Goal: Transaction & Acquisition: Purchase product/service

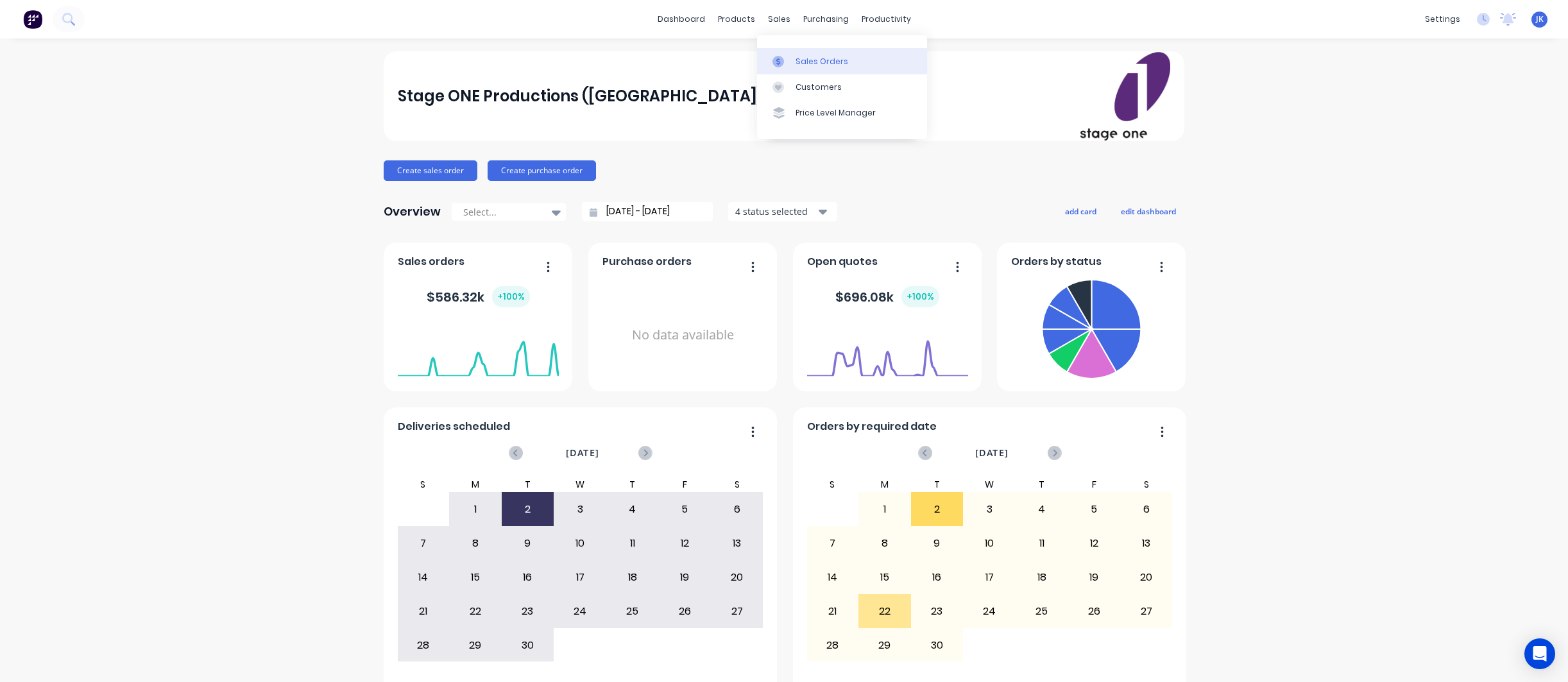
click at [806, 61] on div "Sales Orders" at bounding box center [821, 61] width 53 height 12
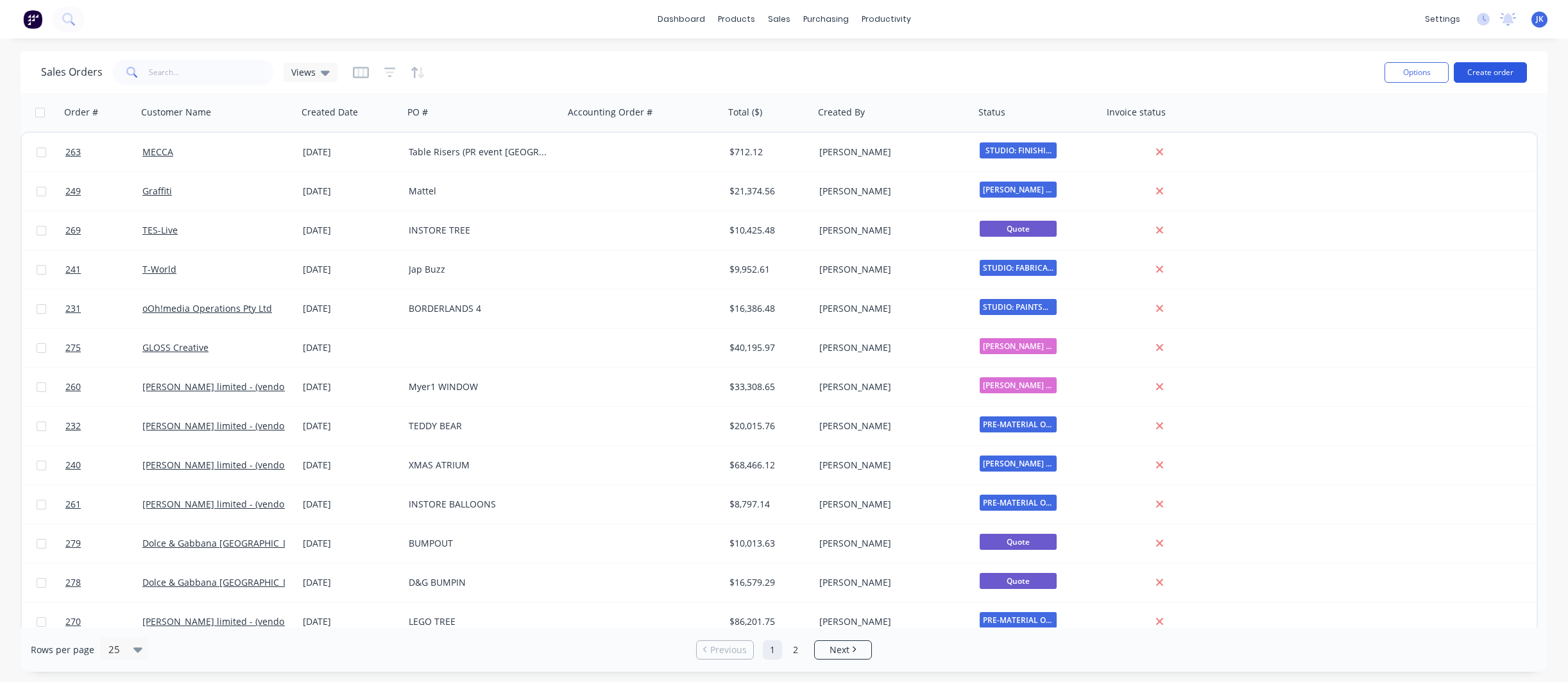
click at [1481, 72] on button "Create order" at bounding box center [1490, 72] width 73 height 20
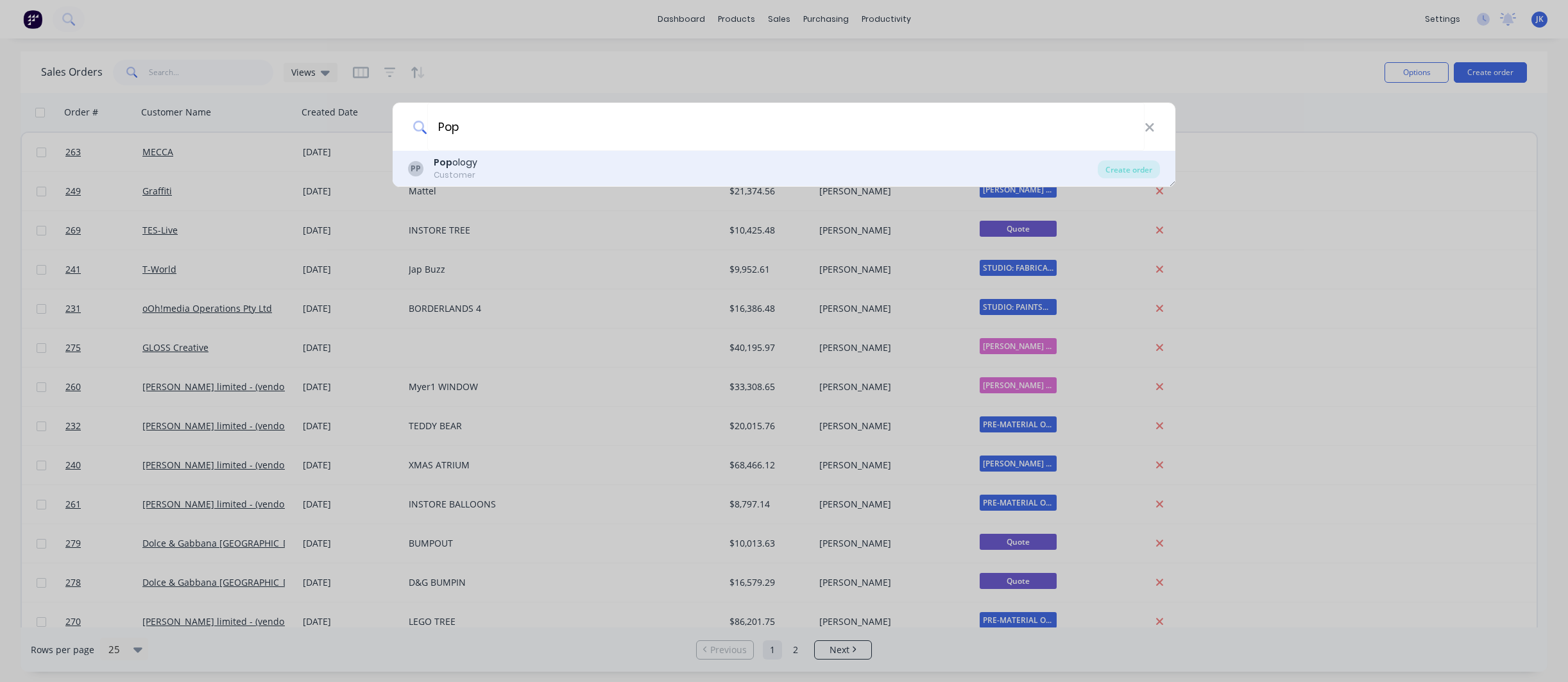
type input "Pop"
click at [468, 171] on div "Customer" at bounding box center [455, 175] width 43 height 12
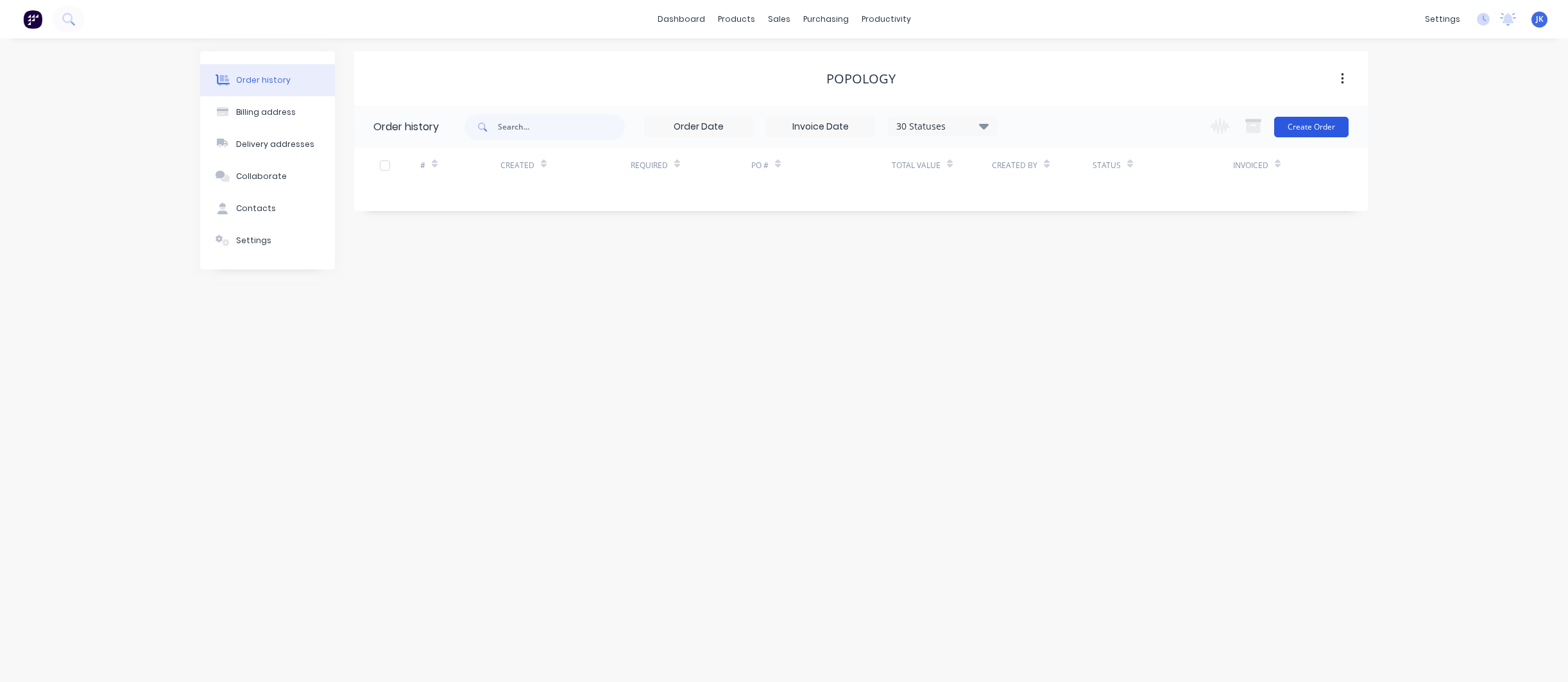
click at [1306, 123] on button "Create Order" at bounding box center [1311, 127] width 74 height 20
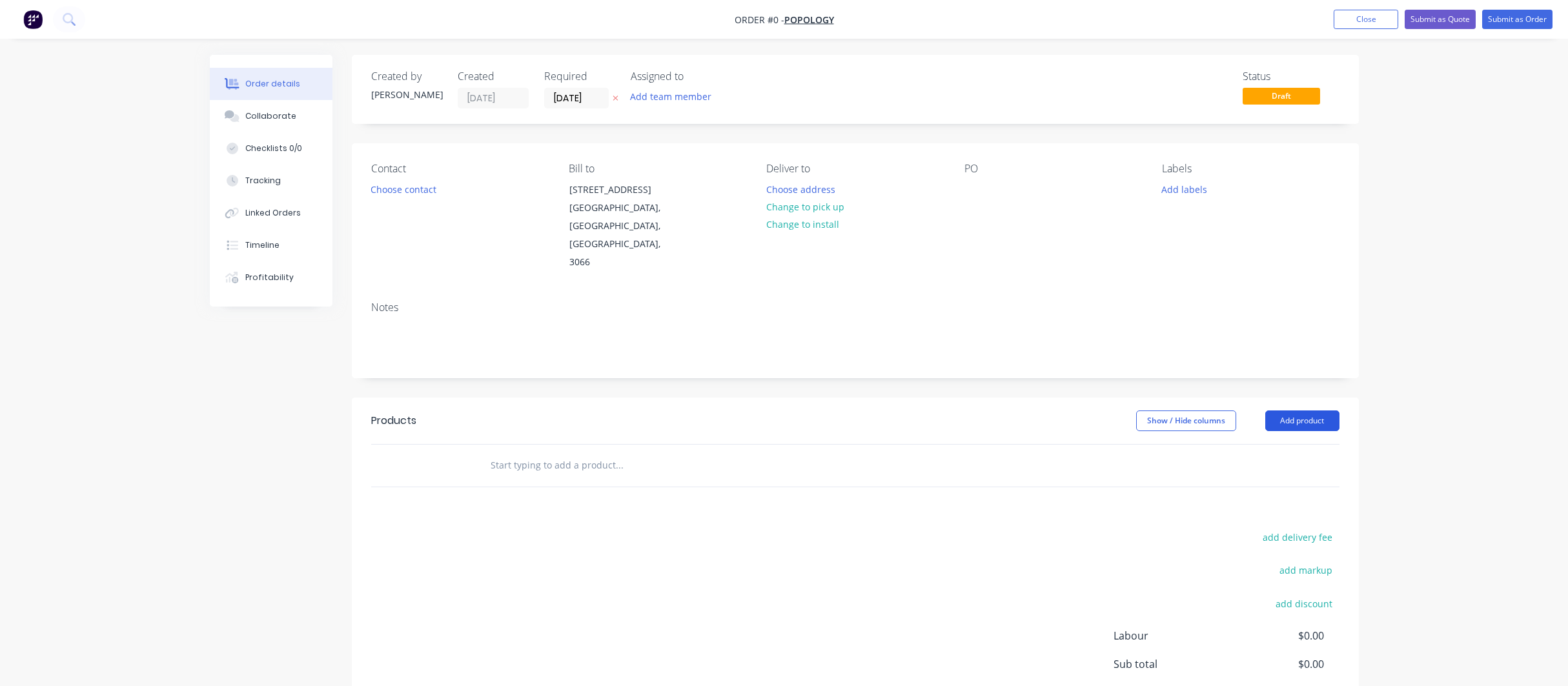
click at [1304, 411] on button "Add product" at bounding box center [1303, 421] width 74 height 20
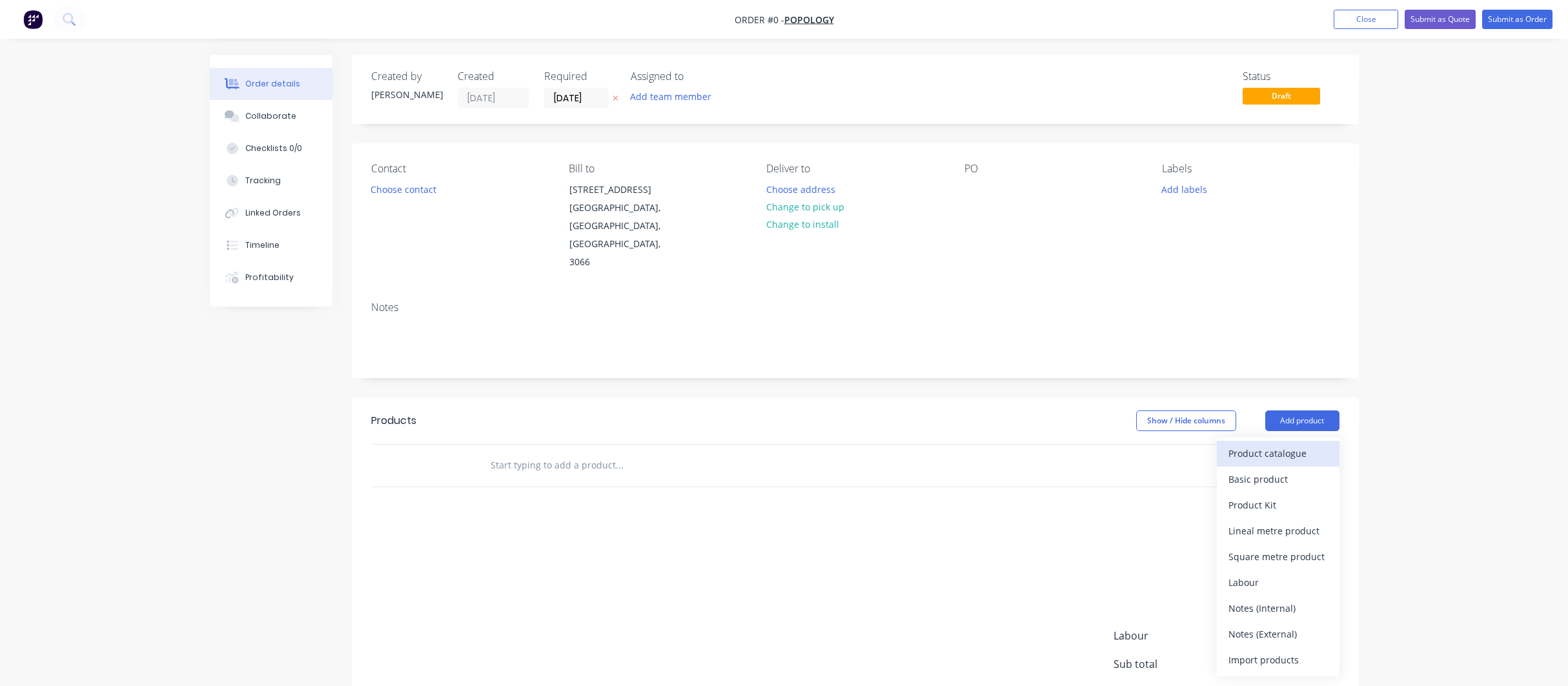
click at [1255, 444] on div "Product catalogue" at bounding box center [1278, 453] width 100 height 19
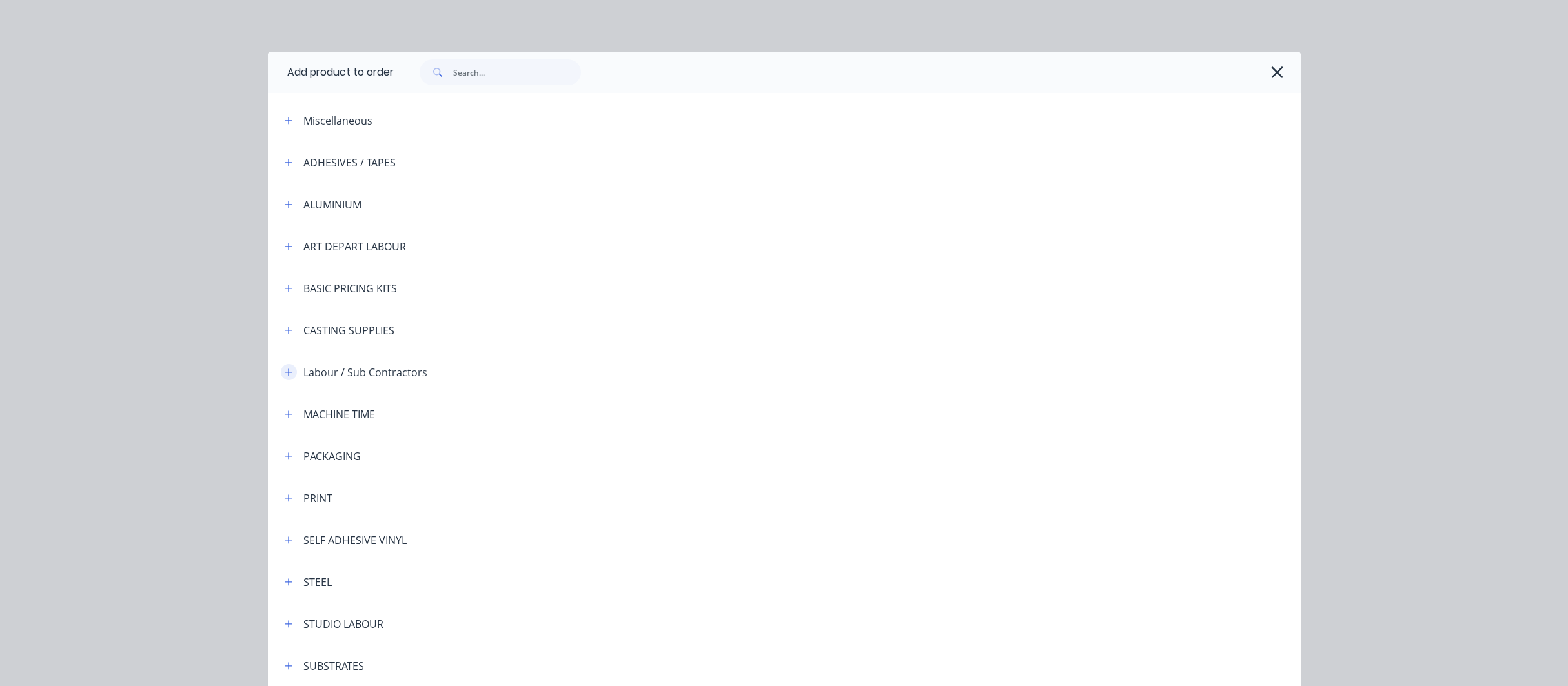
click at [286, 372] on icon "button" at bounding box center [289, 372] width 7 height 7
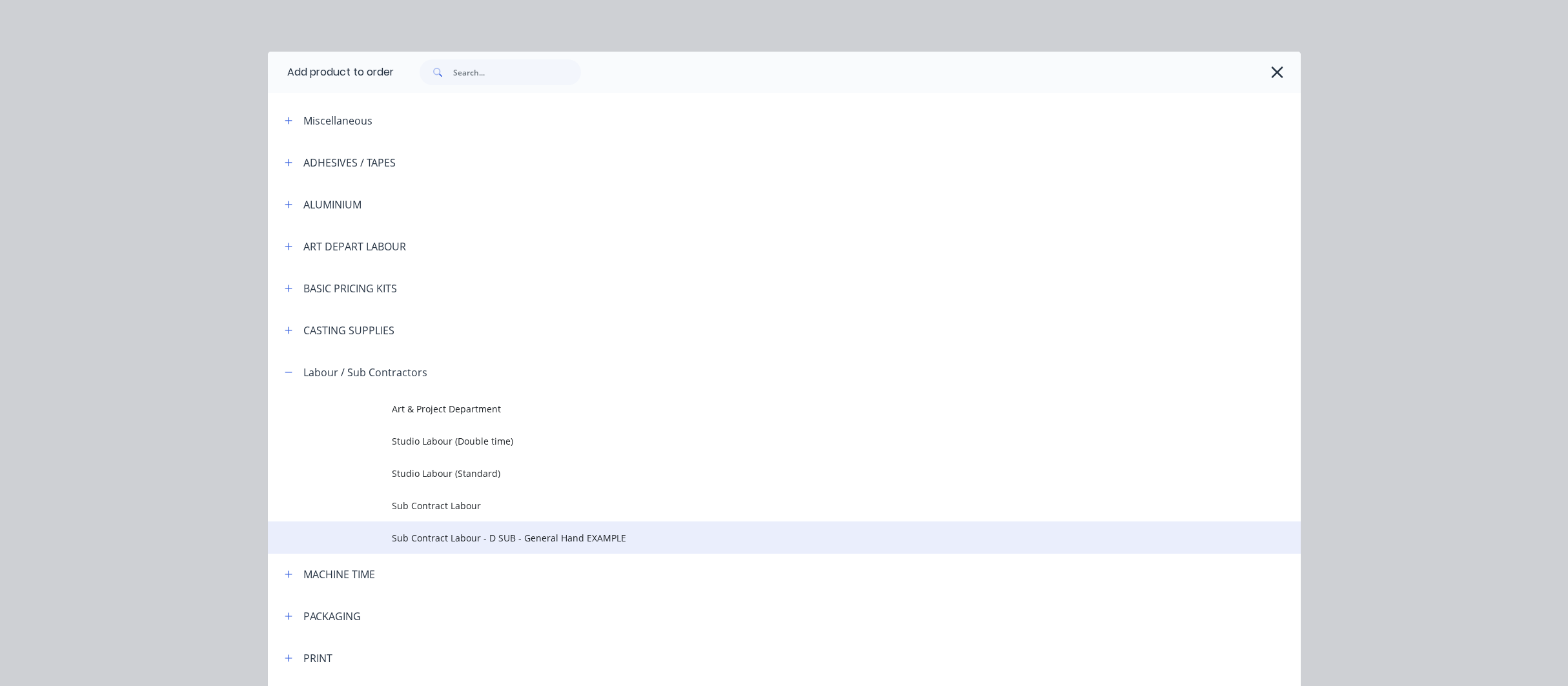
click at [438, 536] on span "Sub Contract Labour - D SUB - General Hand EXAMPLE" at bounding box center [755, 538] width 727 height 14
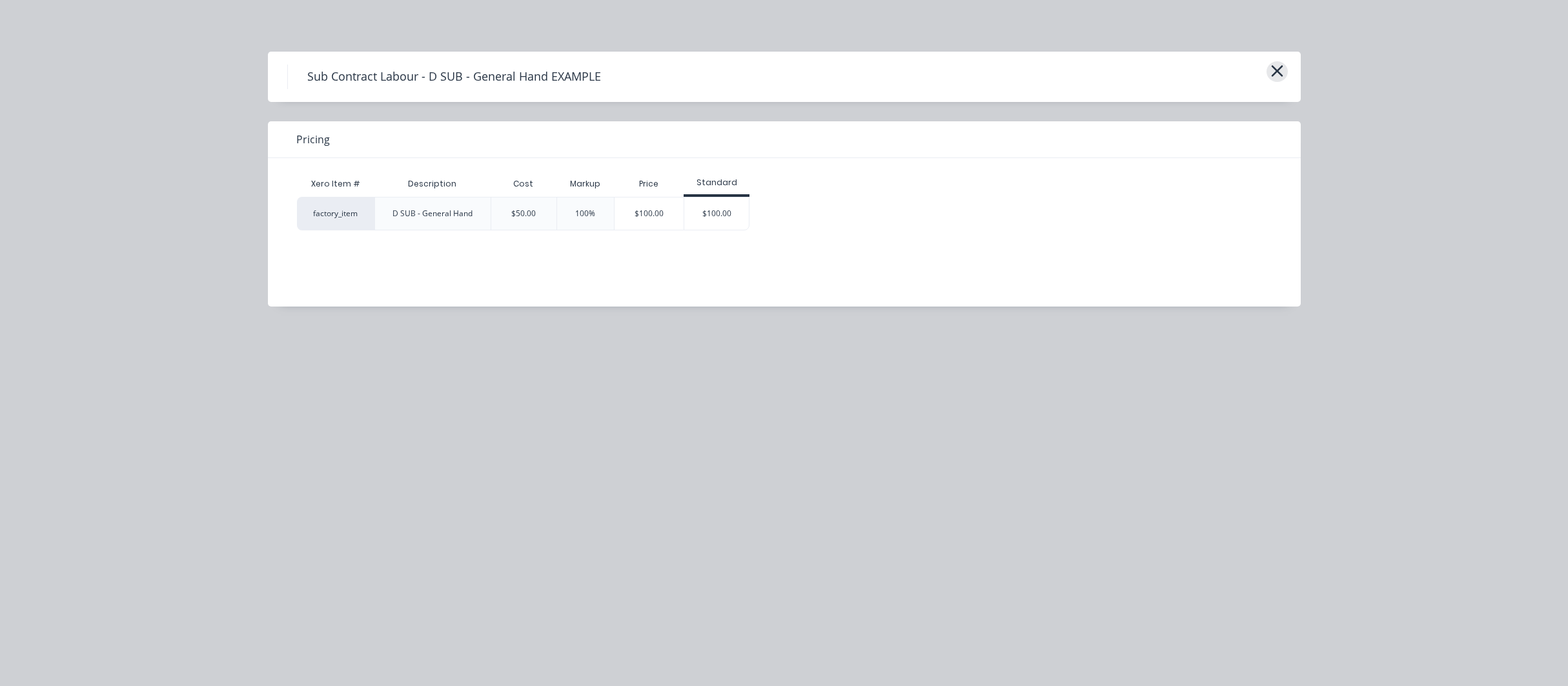
click at [1276, 69] on icon "button" at bounding box center [1277, 71] width 12 height 12
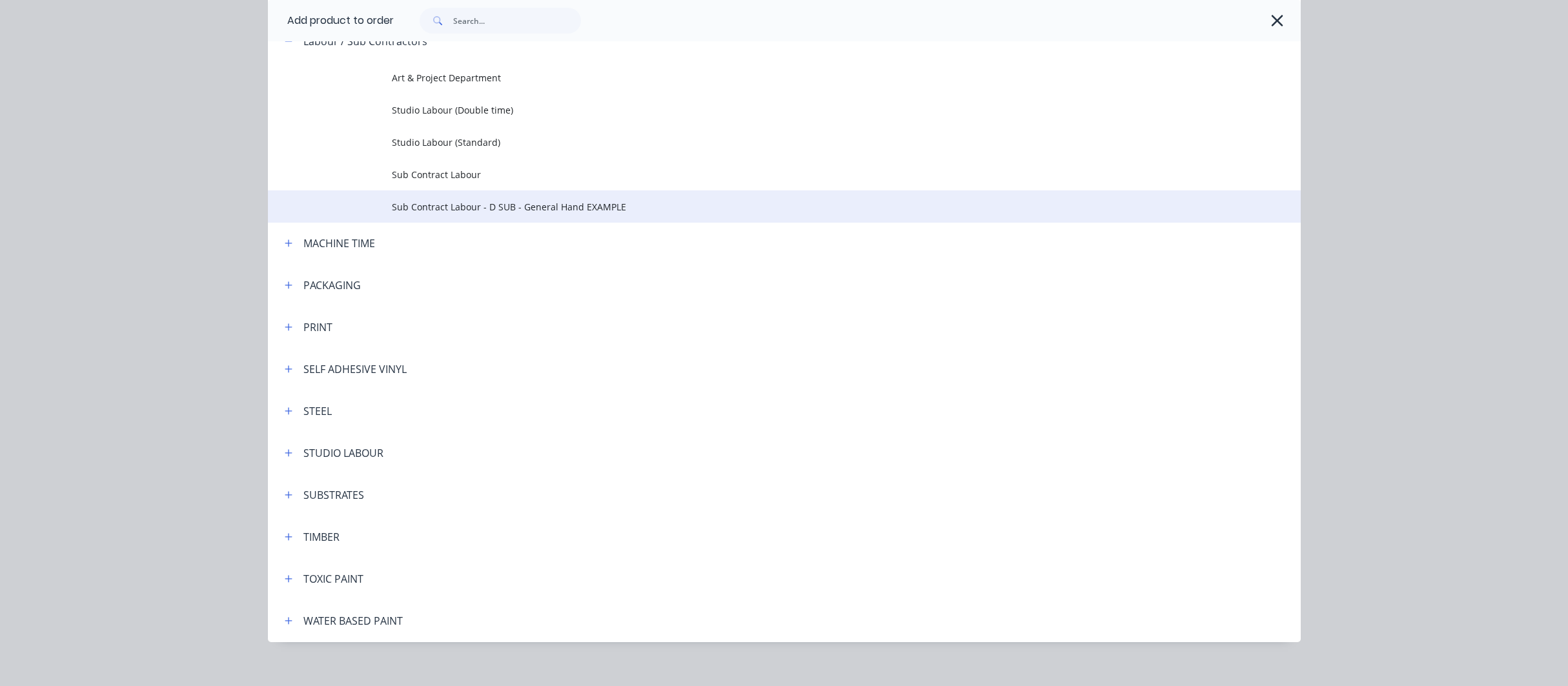
scroll to position [331, 0]
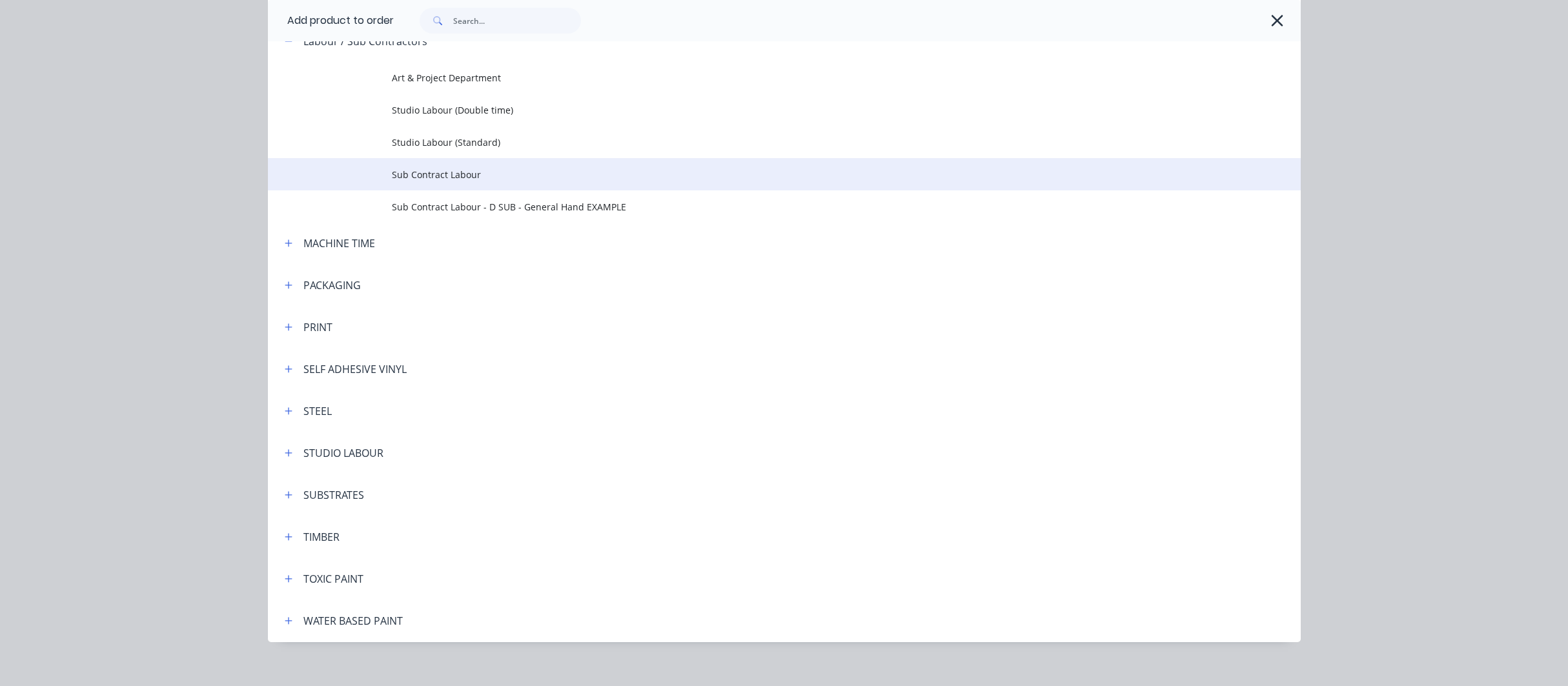
click at [462, 177] on span "Sub Contract Labour" at bounding box center [755, 174] width 727 height 14
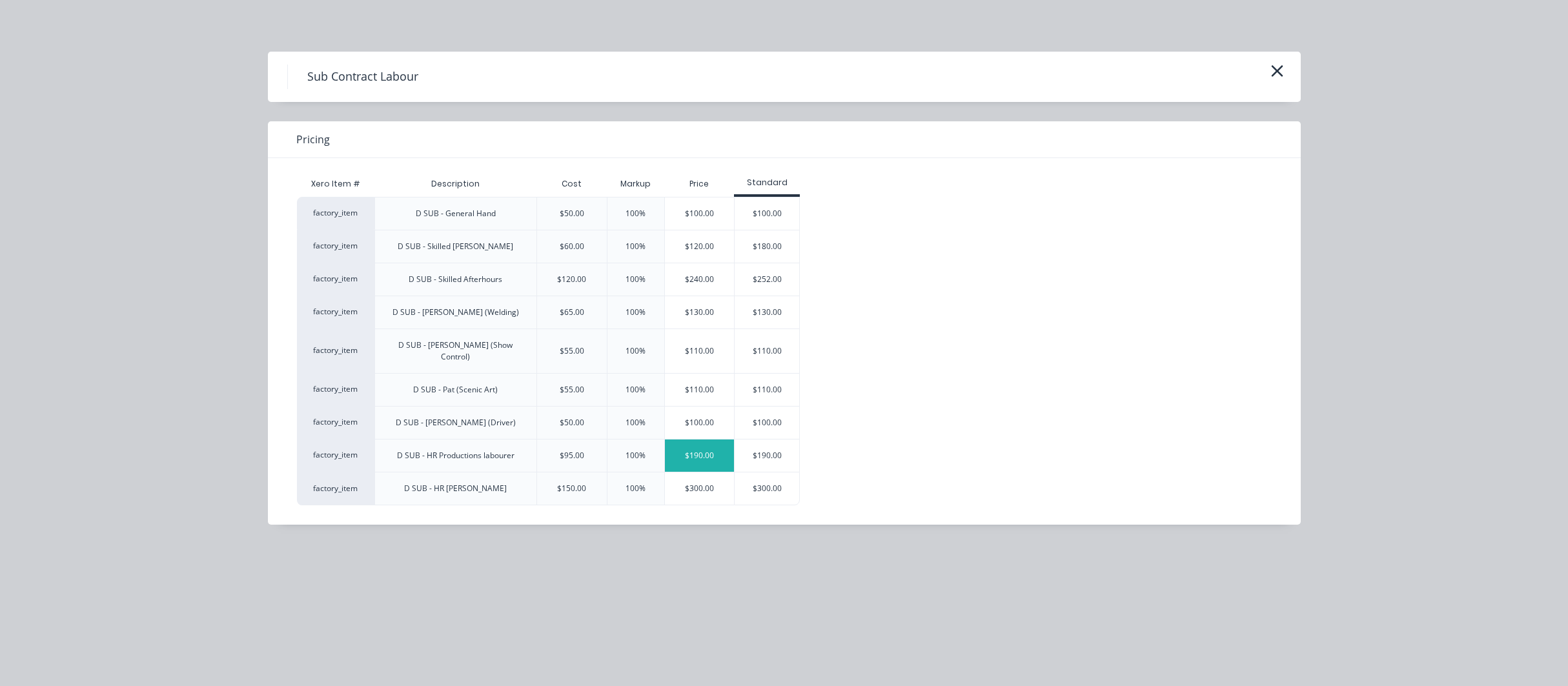
click at [696, 443] on div "$190.00" at bounding box center [700, 456] width 70 height 32
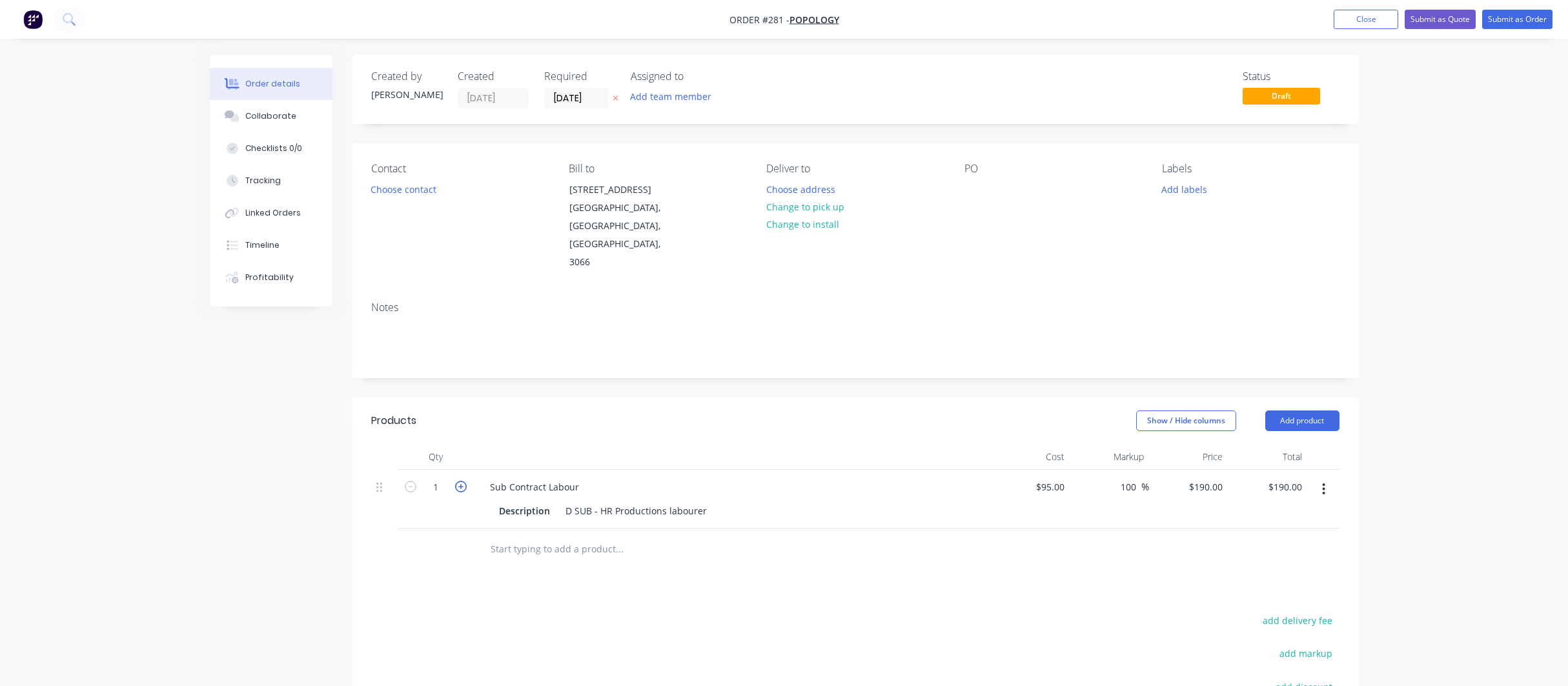
click at [462, 481] on icon "button" at bounding box center [461, 487] width 12 height 12
type input "2"
type input "$380.00"
click at [739, 541] on div "Products Show / Hide columns Add product Qty Cost Markup Price Total 2 Sub Cont…" at bounding box center [856, 639] width 1008 height 483
click at [461, 481] on icon "button" at bounding box center [461, 487] width 12 height 12
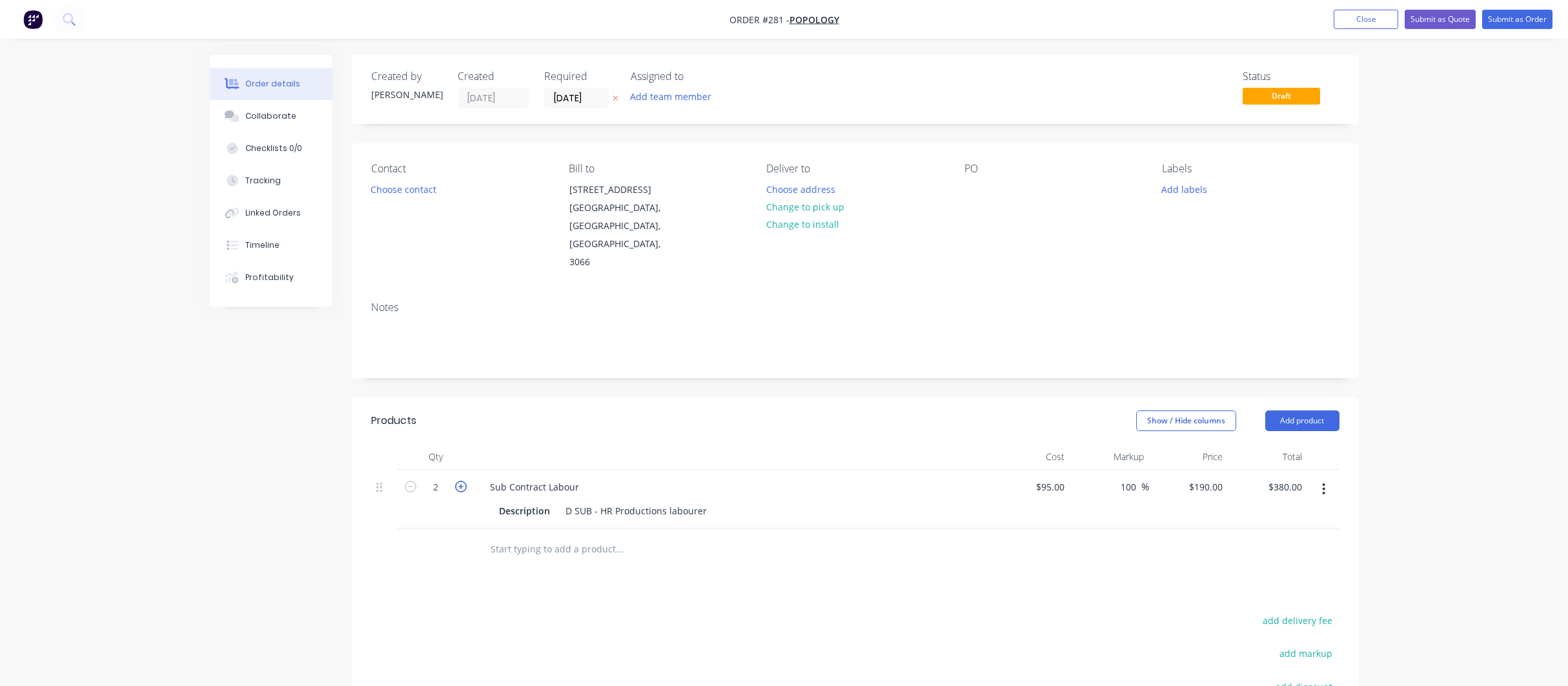
type input "3"
type input "$570.00"
click at [813, 552] on div "Products Show / Hide columns Add product Qty Cost Markup Price Total 3 Sub Cont…" at bounding box center [856, 639] width 1008 height 483
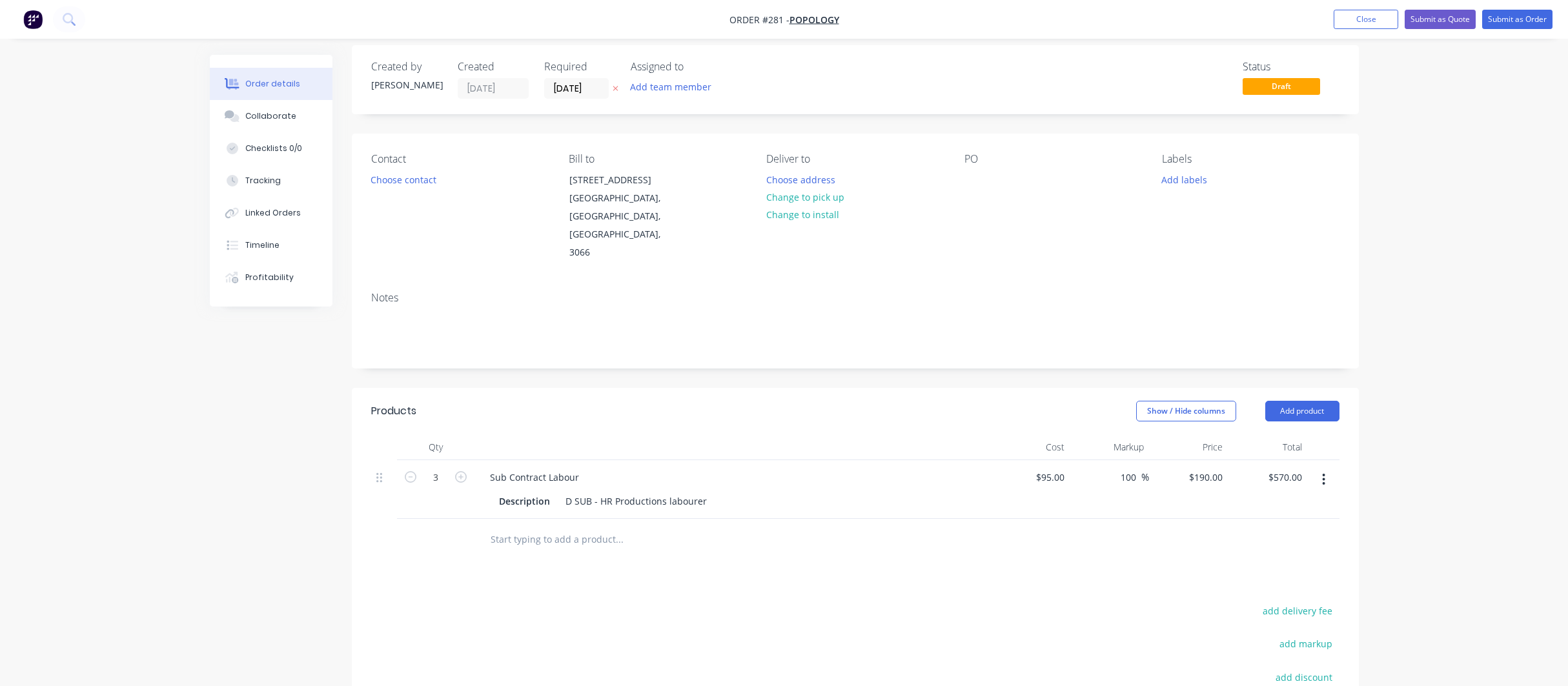
scroll to position [49, 0]
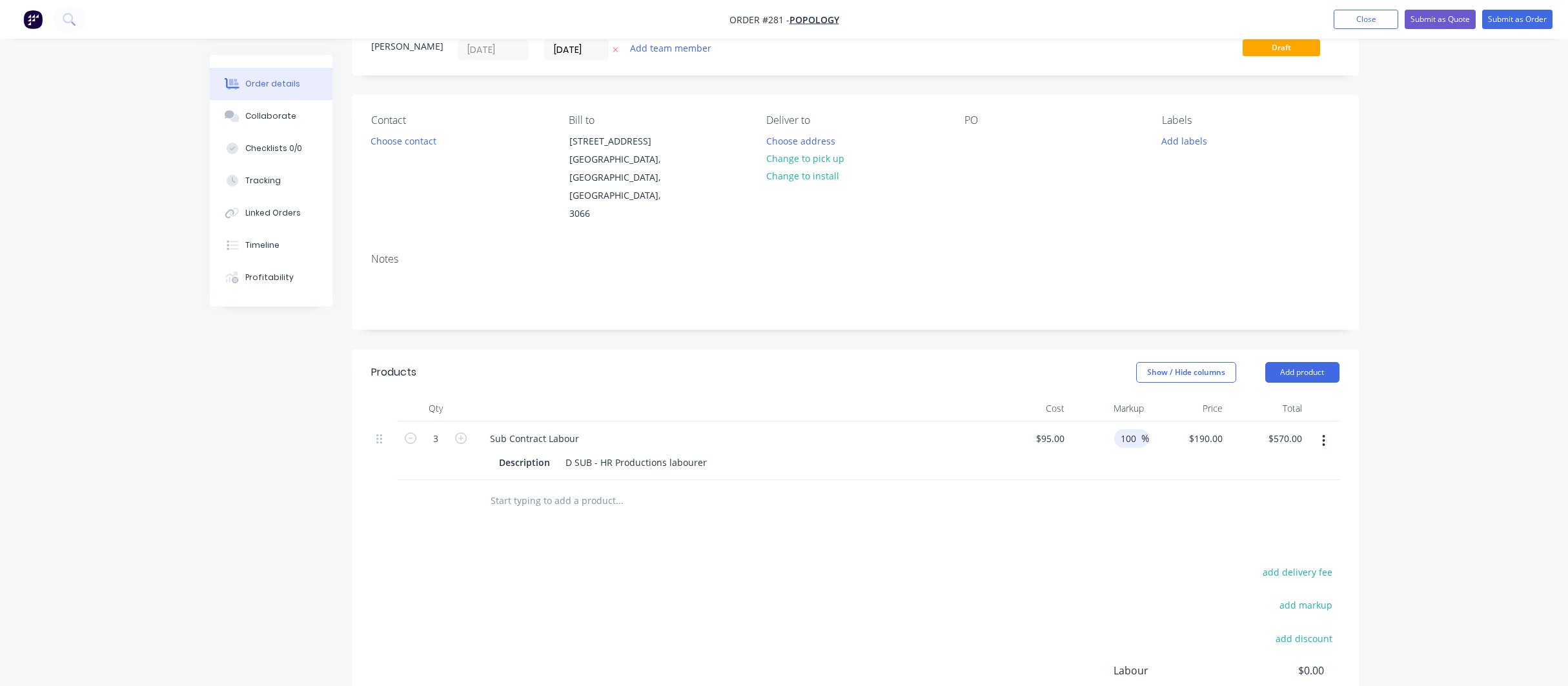
click at [1123, 429] on input "100" at bounding box center [1130, 439] width 22 height 19
drag, startPoint x: 1122, startPoint y: 401, endPoint x: 1136, endPoint y: 400, distance: 14.0
click at [1136, 429] on input "100" at bounding box center [1130, 439] width 22 height 19
type input "50"
type input "$142.50"
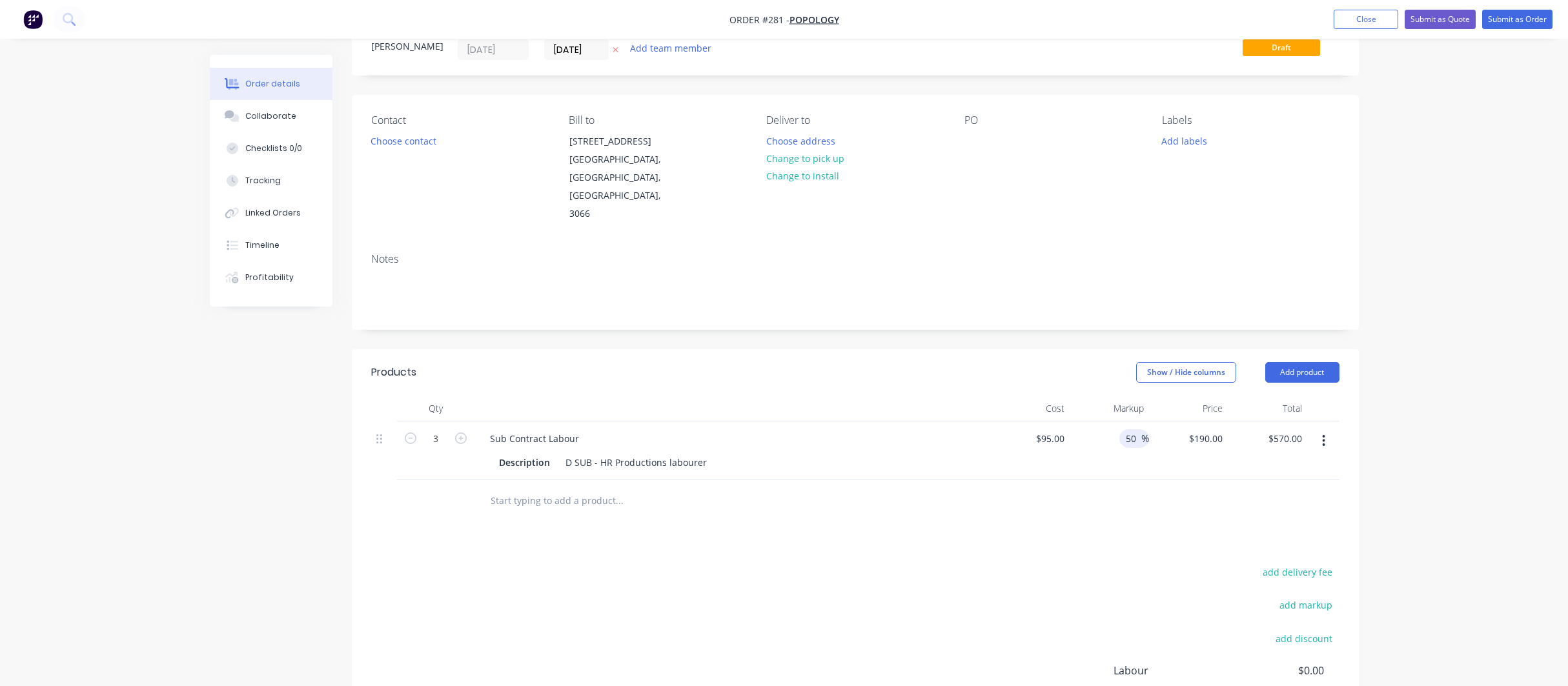
type input "$427.50"
click at [1149, 428] on div "$142.50 $190.00" at bounding box center [1189, 451] width 79 height 59
click at [1295, 362] on button "Add product" at bounding box center [1303, 372] width 74 height 20
click at [1256, 421] on div "Basic product" at bounding box center [1278, 431] width 100 height 19
click at [500, 488] on div at bounding box center [534, 497] width 108 height 19
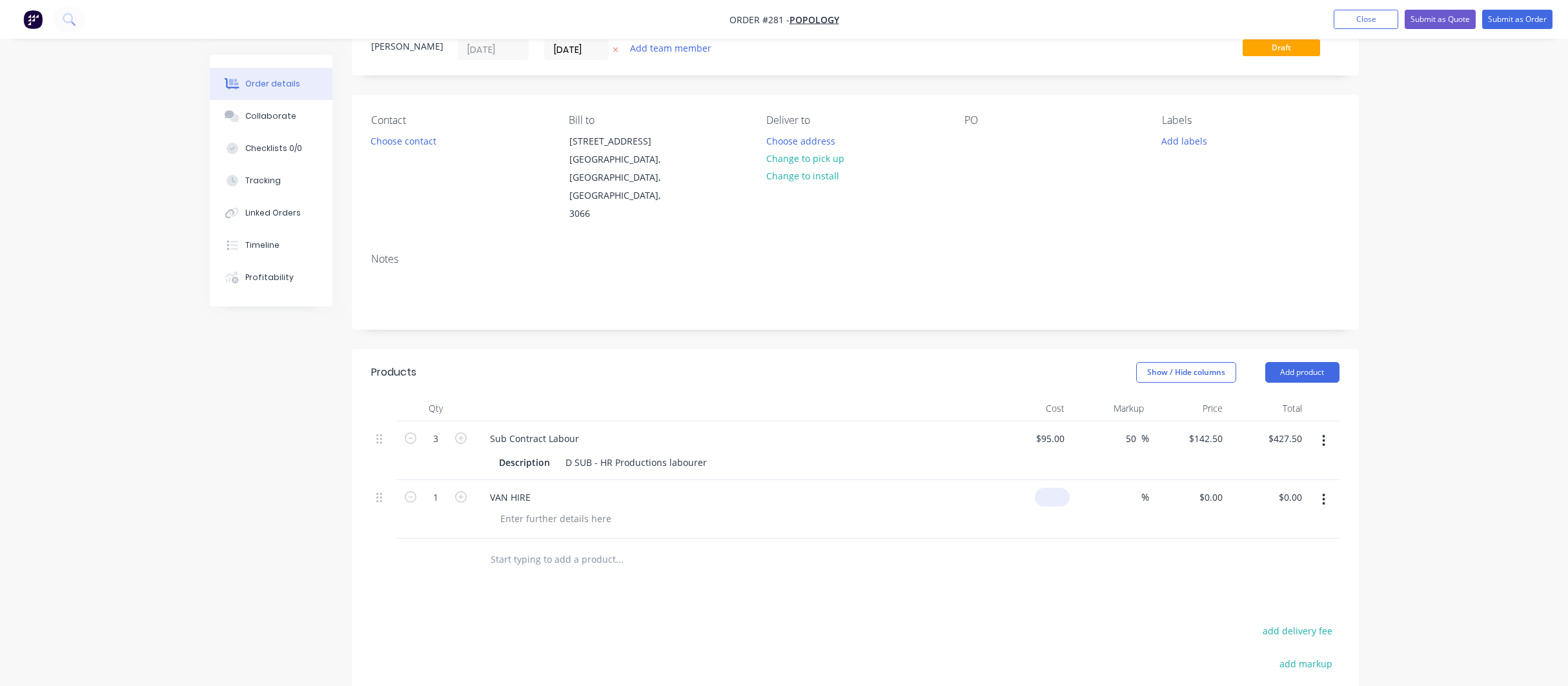
click at [1053, 488] on div "$0.00" at bounding box center [1053, 497] width 35 height 19
type input "$120.00"
click at [1140, 488] on input at bounding box center [1134, 497] width 15 height 19
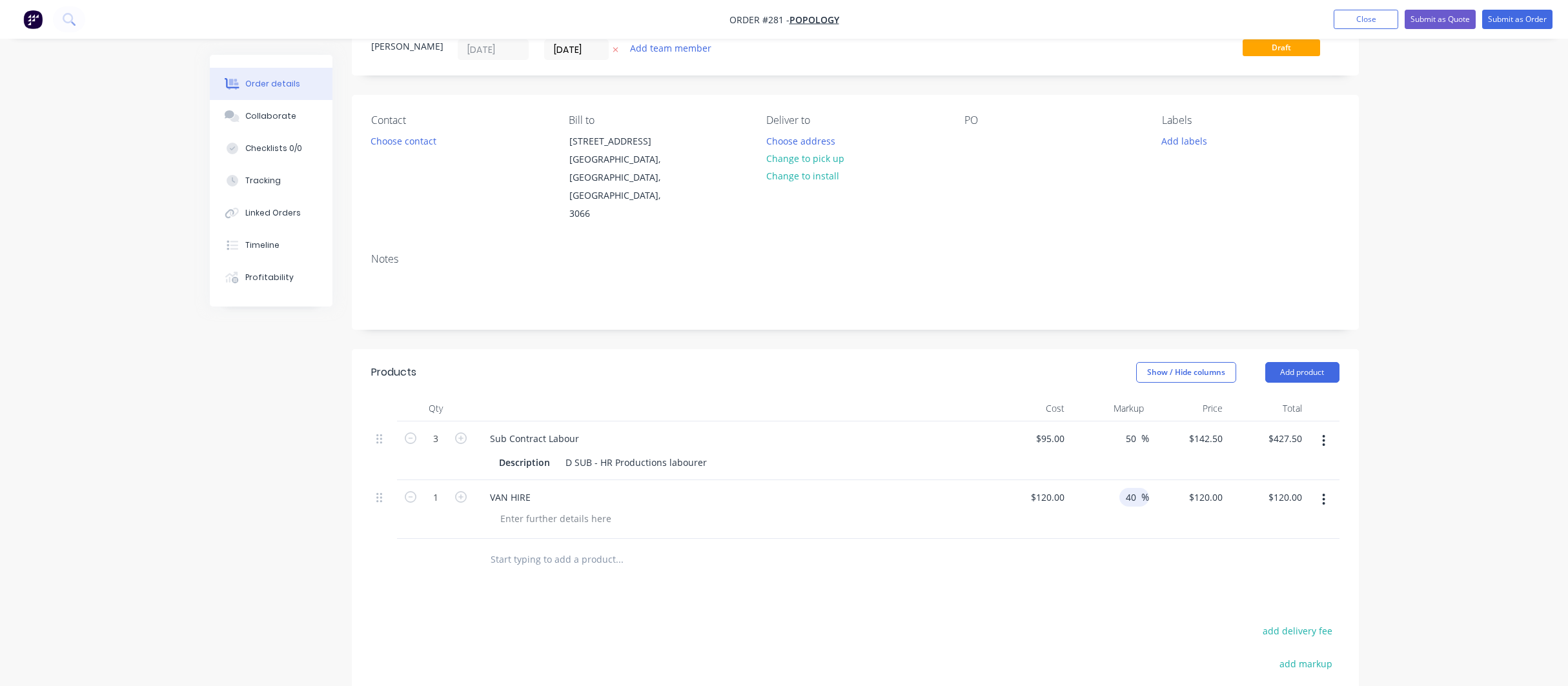
type input "40"
type input "$168.00"
click at [1138, 552] on div "Products Show / Hide columns Add product Qty Cost Markup Price Total 3 Sub Cont…" at bounding box center [856, 620] width 1008 height 541
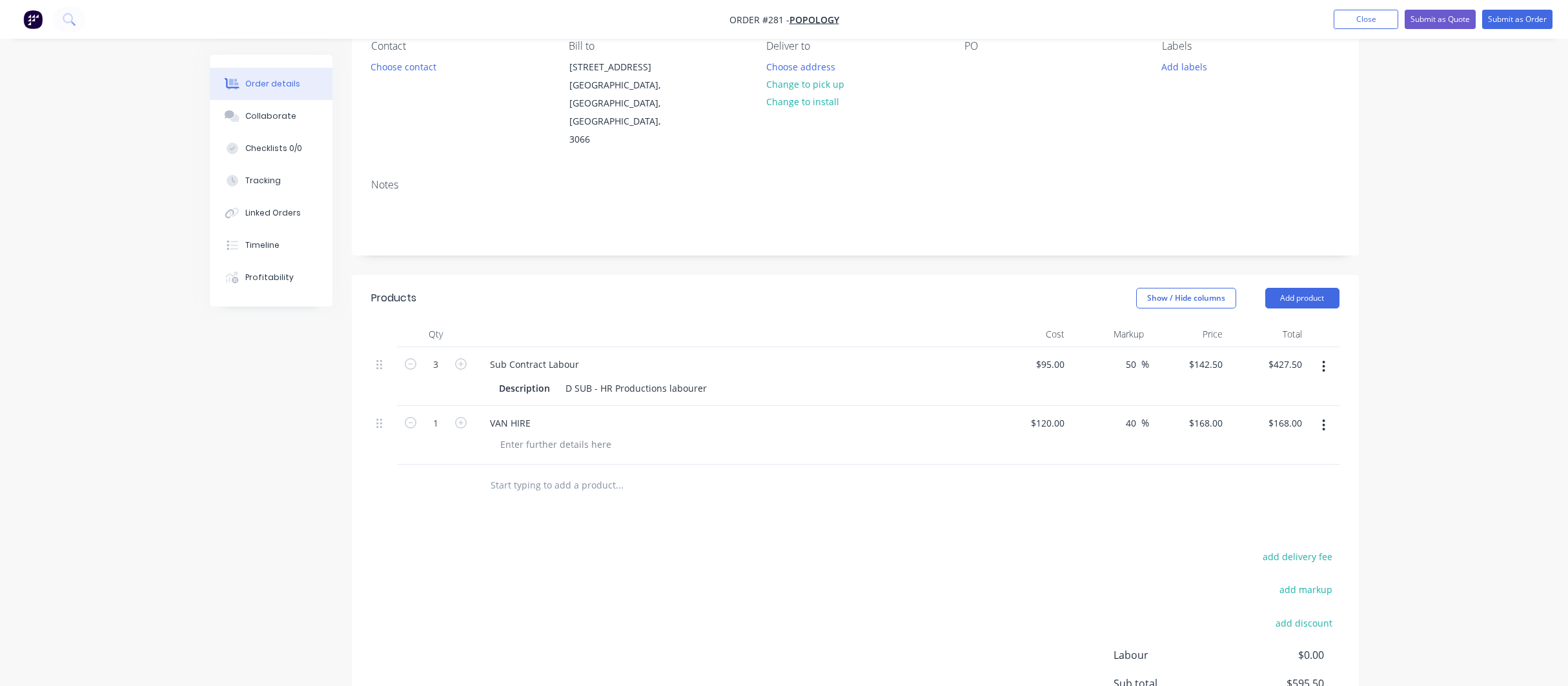
scroll to position [236, 0]
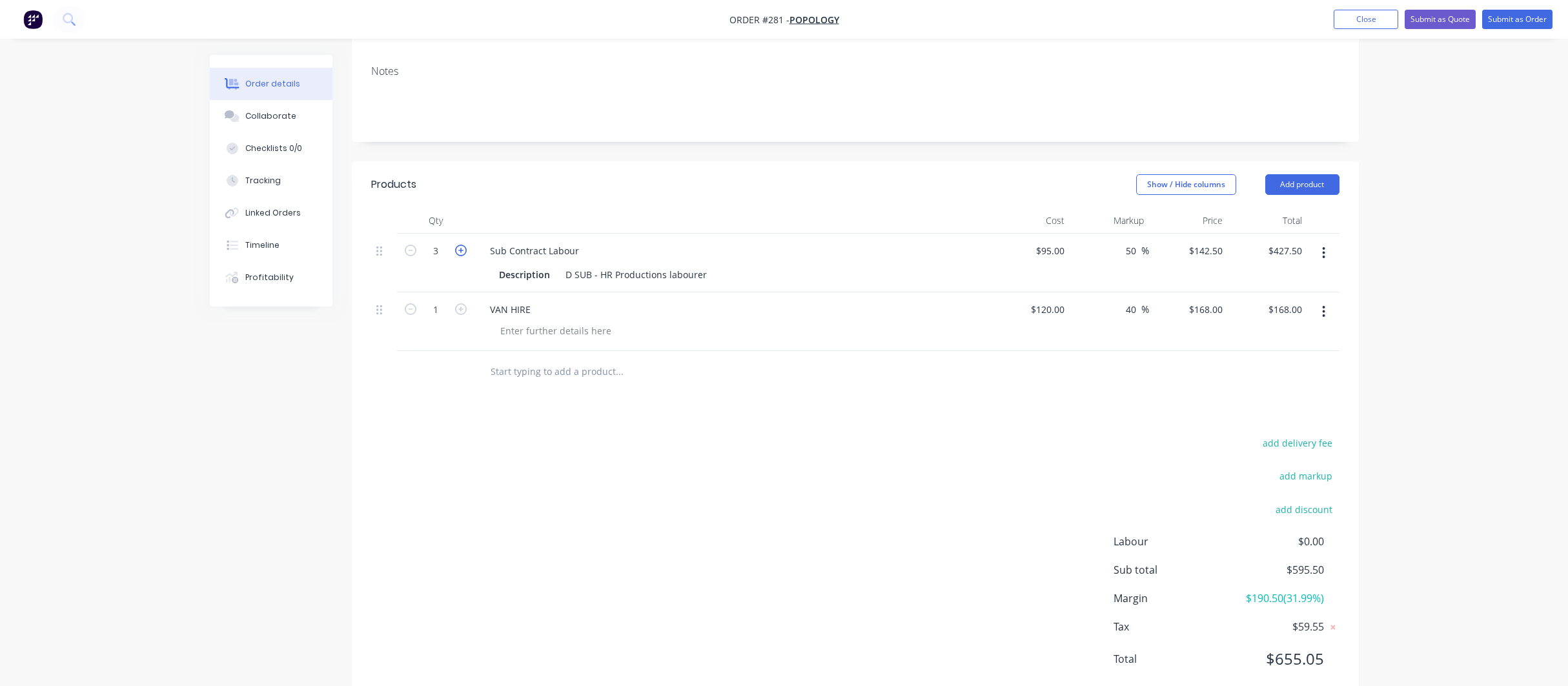
click at [460, 245] on icon "button" at bounding box center [461, 251] width 12 height 12
type input "4"
type input "$570.00"
click at [738, 435] on div "add delivery fee add markup add discount Labour $0.00 Sub total $738.00 Margin …" at bounding box center [856, 559] width 968 height 249
